Goal: Communication & Community: Answer question/provide support

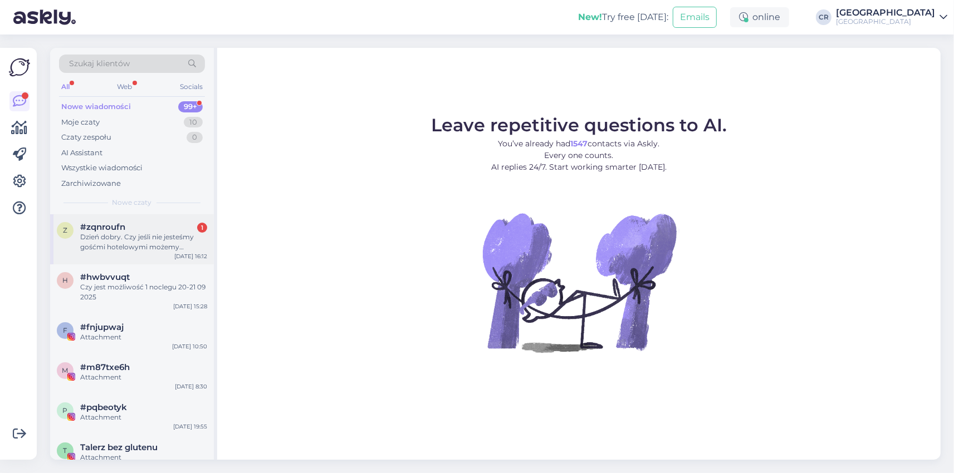
click at [140, 234] on div "Dzień dobry. Czy jeśli nie jesteśmy gośćmi hotelowymi możemy skorzystać odpłatn…" at bounding box center [143, 242] width 127 height 20
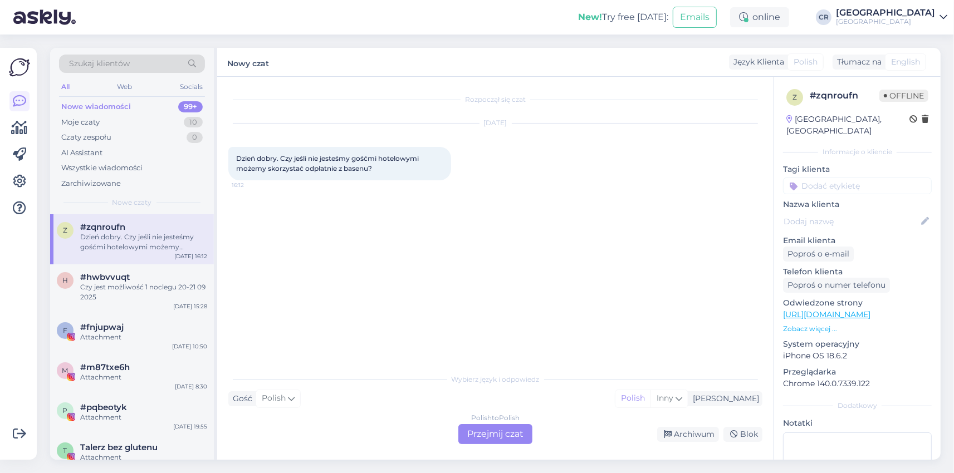
click at [496, 432] on div "Polish to Polish Przejmij czat" at bounding box center [495, 434] width 74 height 20
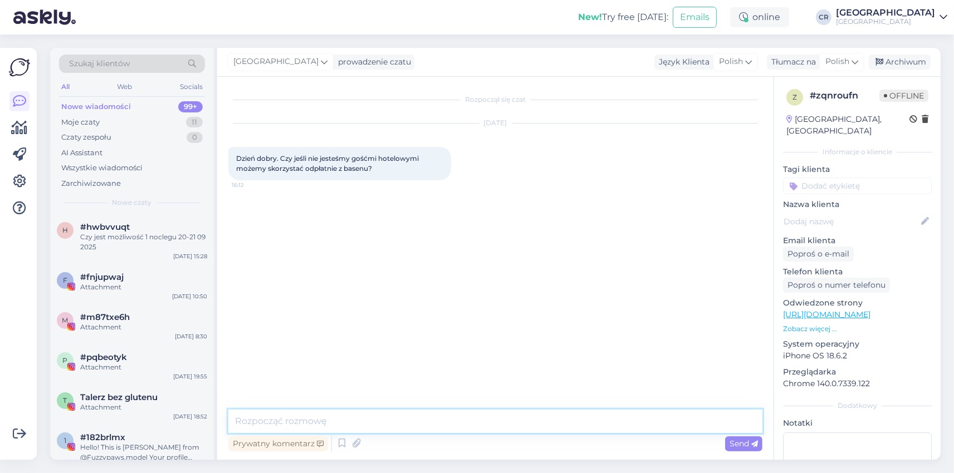
click at [381, 428] on textarea at bounding box center [495, 421] width 534 height 23
type textarea "Dzień dobry, niestety nie ma takiej możliwości."
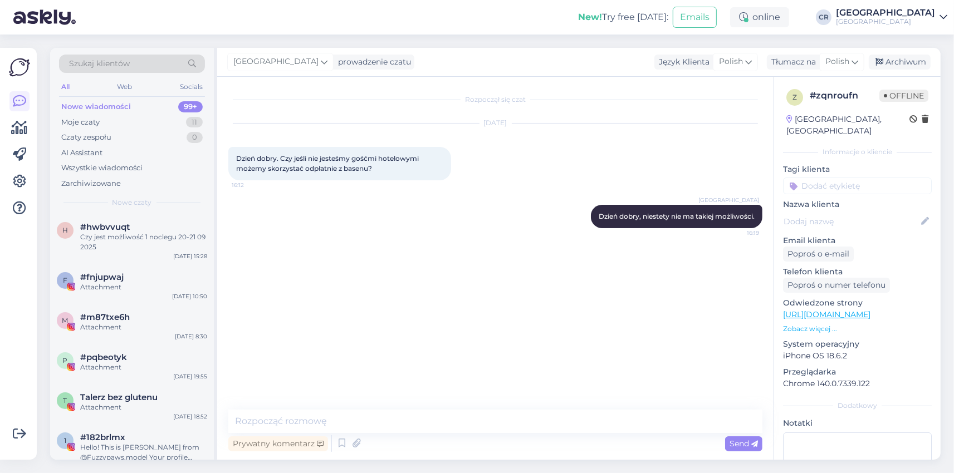
click at [453, 276] on div "Rozpoczął się czat [DATE] Dzień dobry. Czy jeśli nie jesteśmy gośćmi hotelowymi…" at bounding box center [500, 244] width 544 height 312
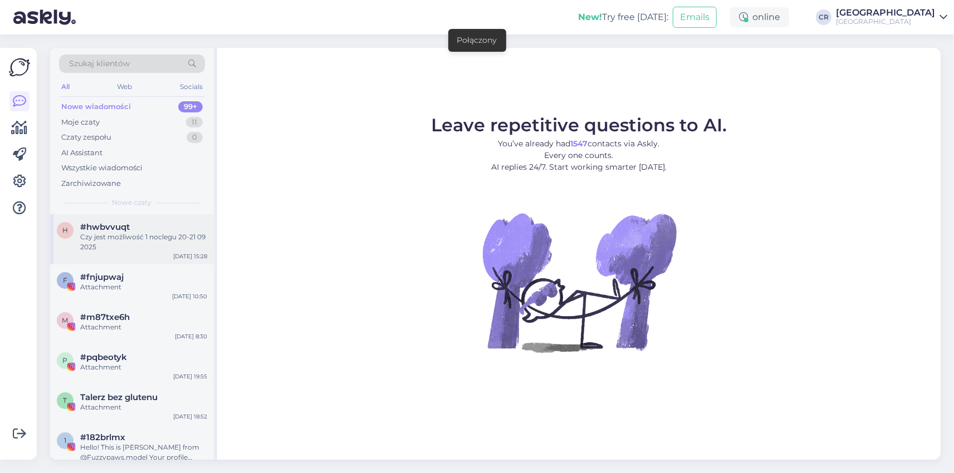
click at [149, 224] on div "#hwbvvuqt" at bounding box center [143, 227] width 127 height 10
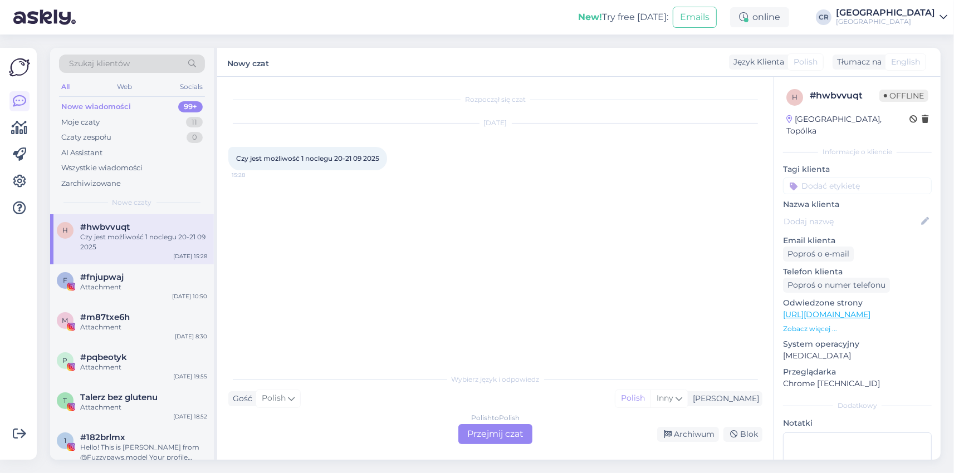
click at [521, 254] on div "Rozpoczął się czat Sep 20 2025 Czy jest możliwość 1 noclegu 20-21 09 2025 15:28" at bounding box center [500, 223] width 544 height 270
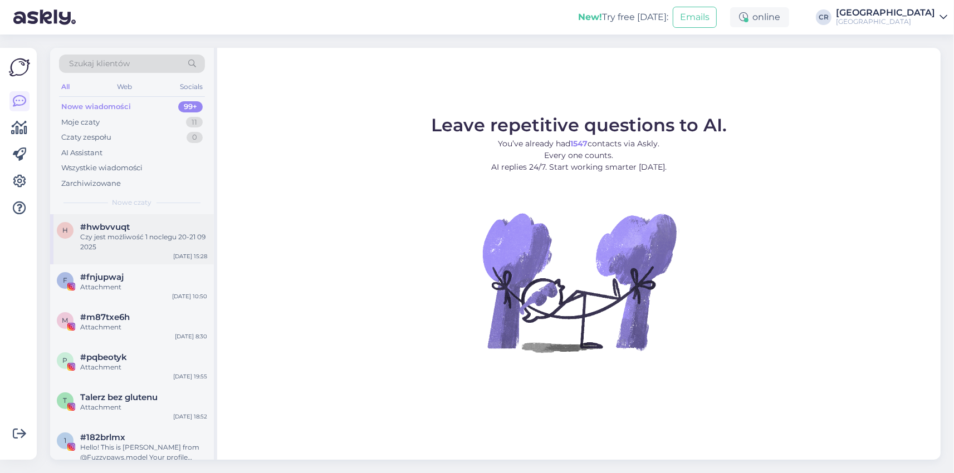
click at [190, 233] on div "Czy jest możliwość 1 noclegu 20-21 09 2025" at bounding box center [143, 242] width 127 height 20
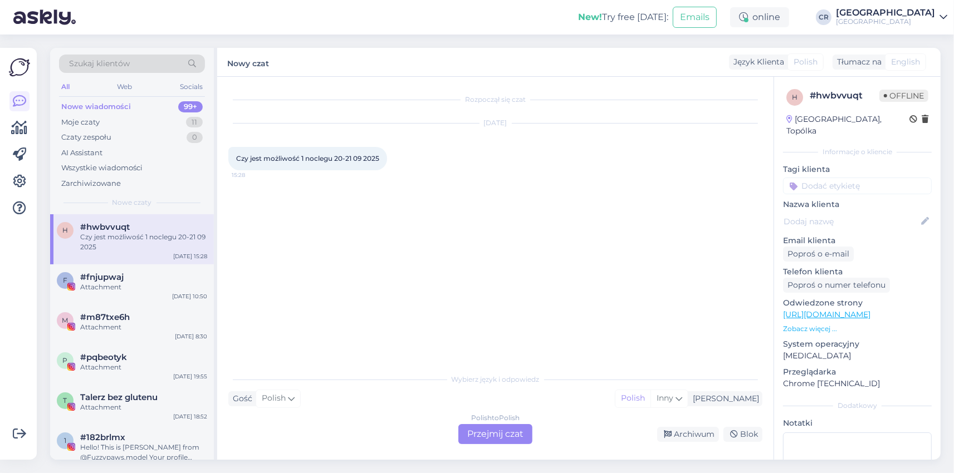
click at [515, 444] on div "Rozpoczął się czat Sep 20 2025 Czy jest możliwość 1 noclegu 20-21 09 2025 15:28…" at bounding box center [495, 268] width 556 height 383
click at [509, 437] on div "Polish to Polish Przejmij czat" at bounding box center [495, 434] width 74 height 20
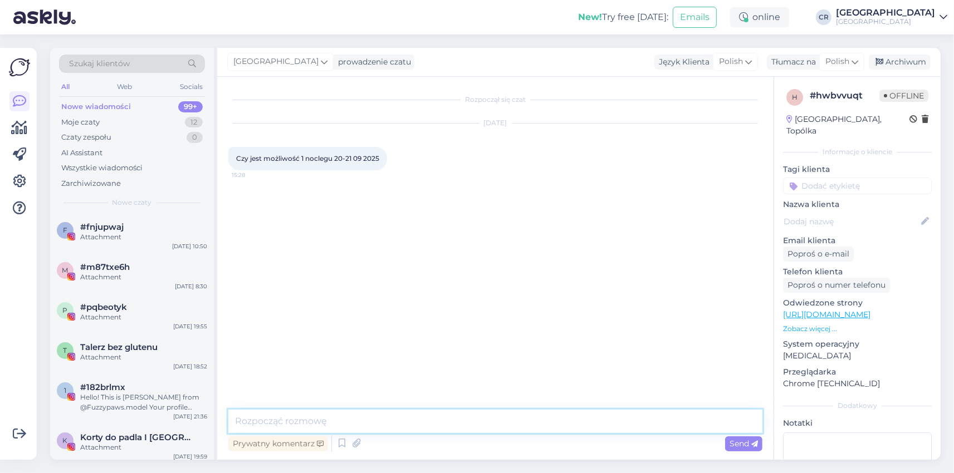
click at [452, 418] on textarea at bounding box center [495, 421] width 534 height 23
type textarea "Niestety wszystkie pokoje są wyprzedane."
